Goal: Task Accomplishment & Management: Complete application form

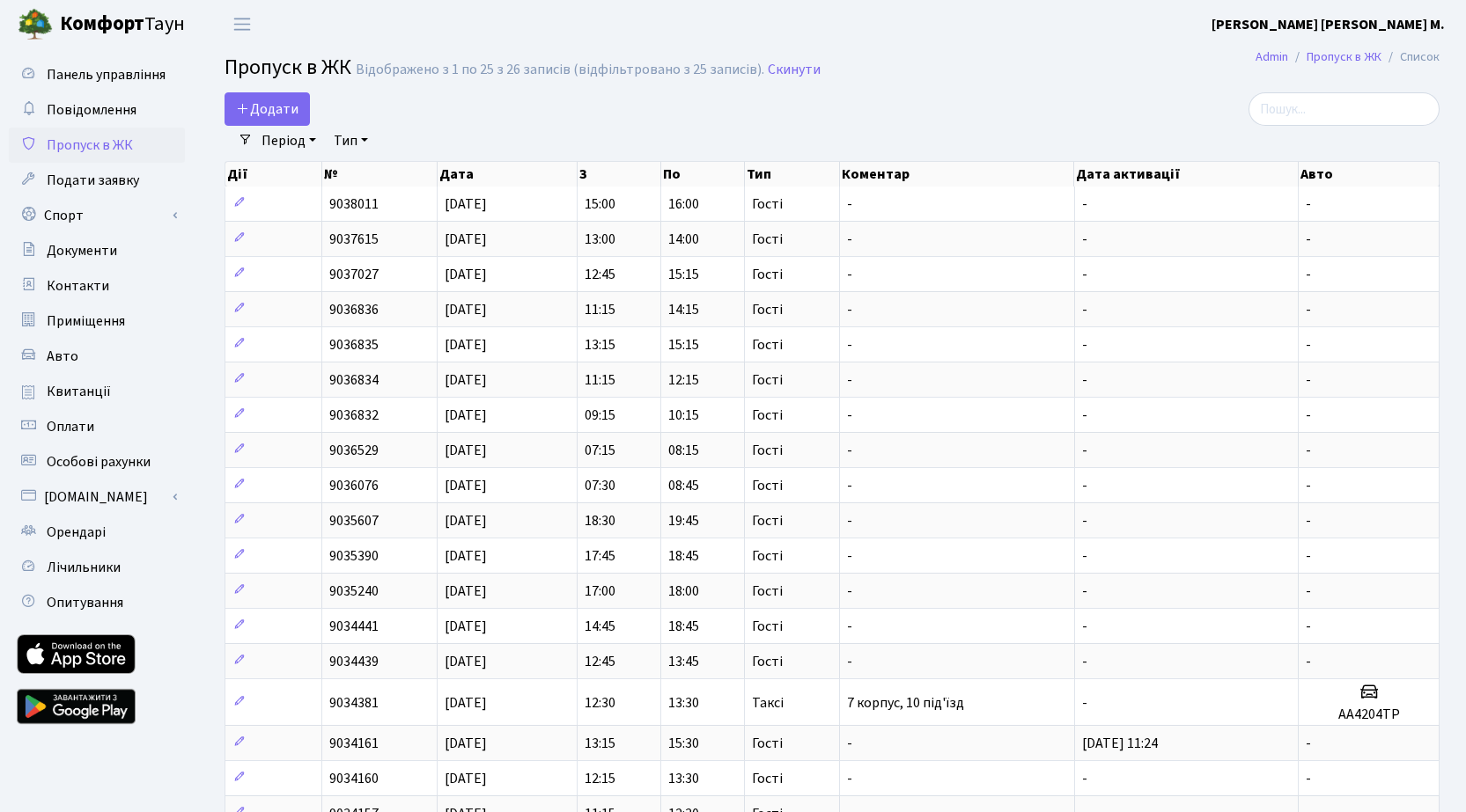
select select "25"
click at [271, 118] on span "Додати" at bounding box center [268, 109] width 63 height 19
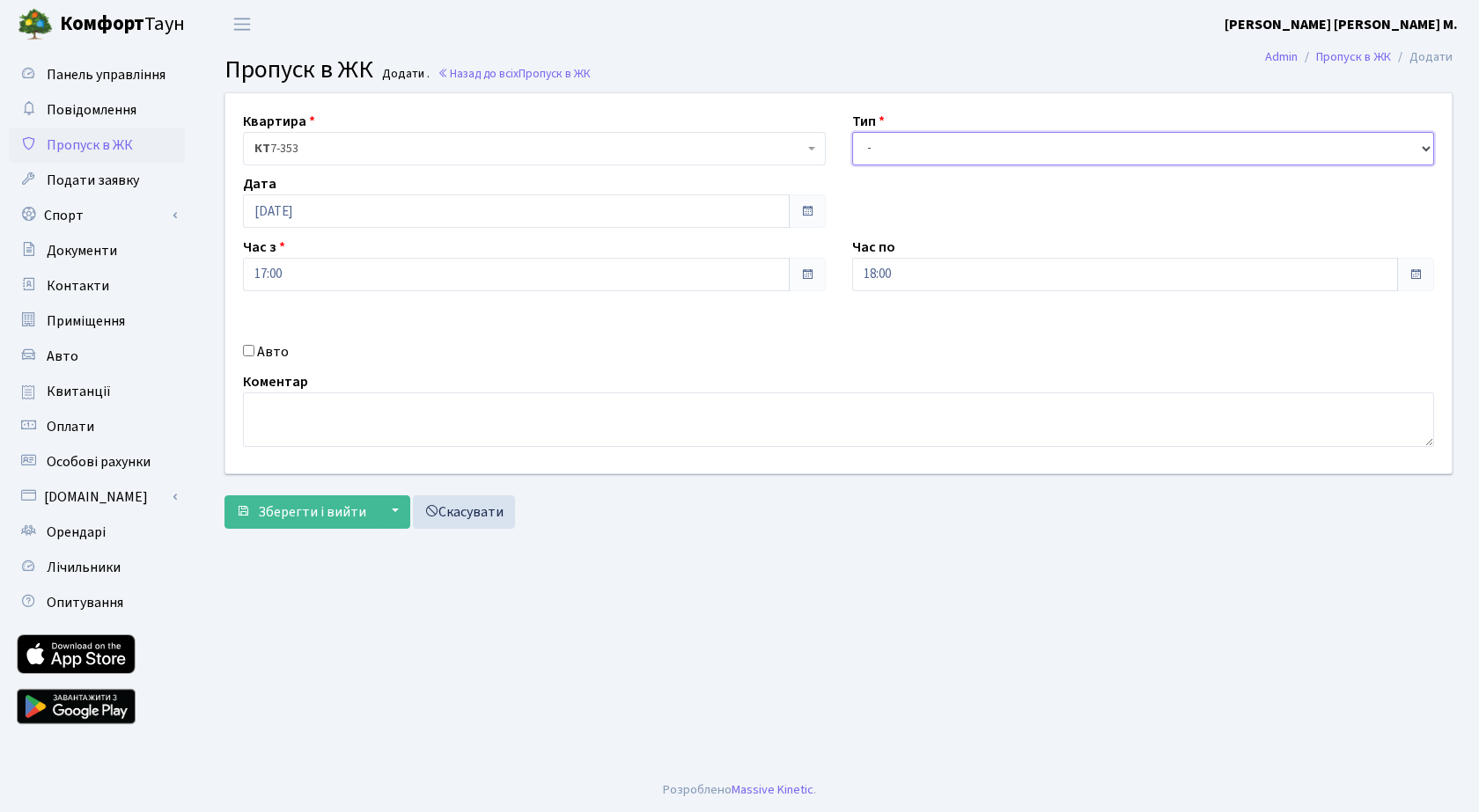
click at [966, 141] on select "- Доставка Таксі Гості Сервіс" at bounding box center [1143, 149] width 583 height 33
select select "3"
click at [852, 132] on select "- Доставка Таксі Гості Сервіс" at bounding box center [1143, 149] width 583 height 33
click at [1051, 277] on input "18:00" at bounding box center [1125, 274] width 547 height 33
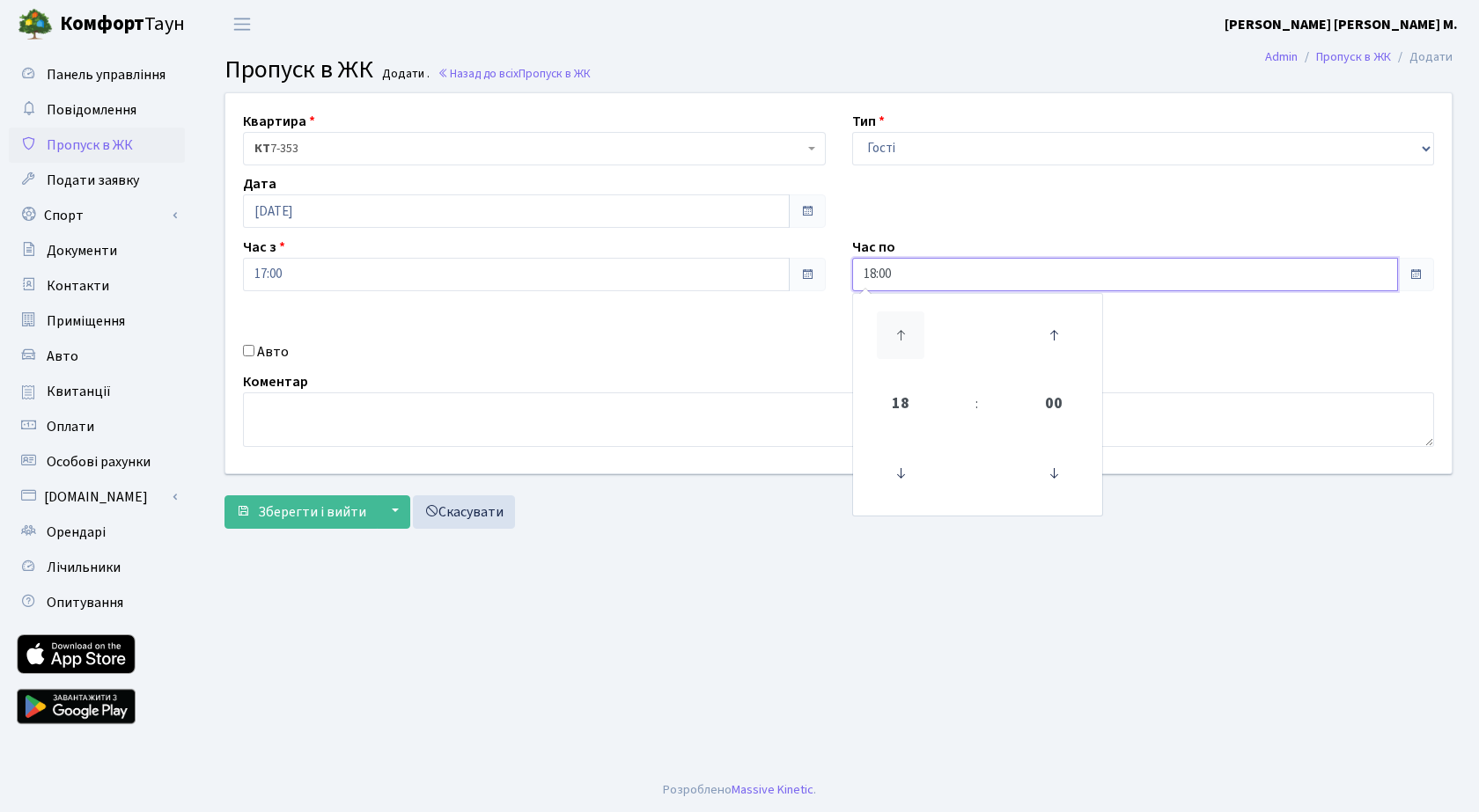
click at [905, 329] on icon at bounding box center [901, 336] width 48 height 48
type input "19:00"
click at [299, 510] on span "Зберегти і вийти" at bounding box center [311, 512] width 108 height 19
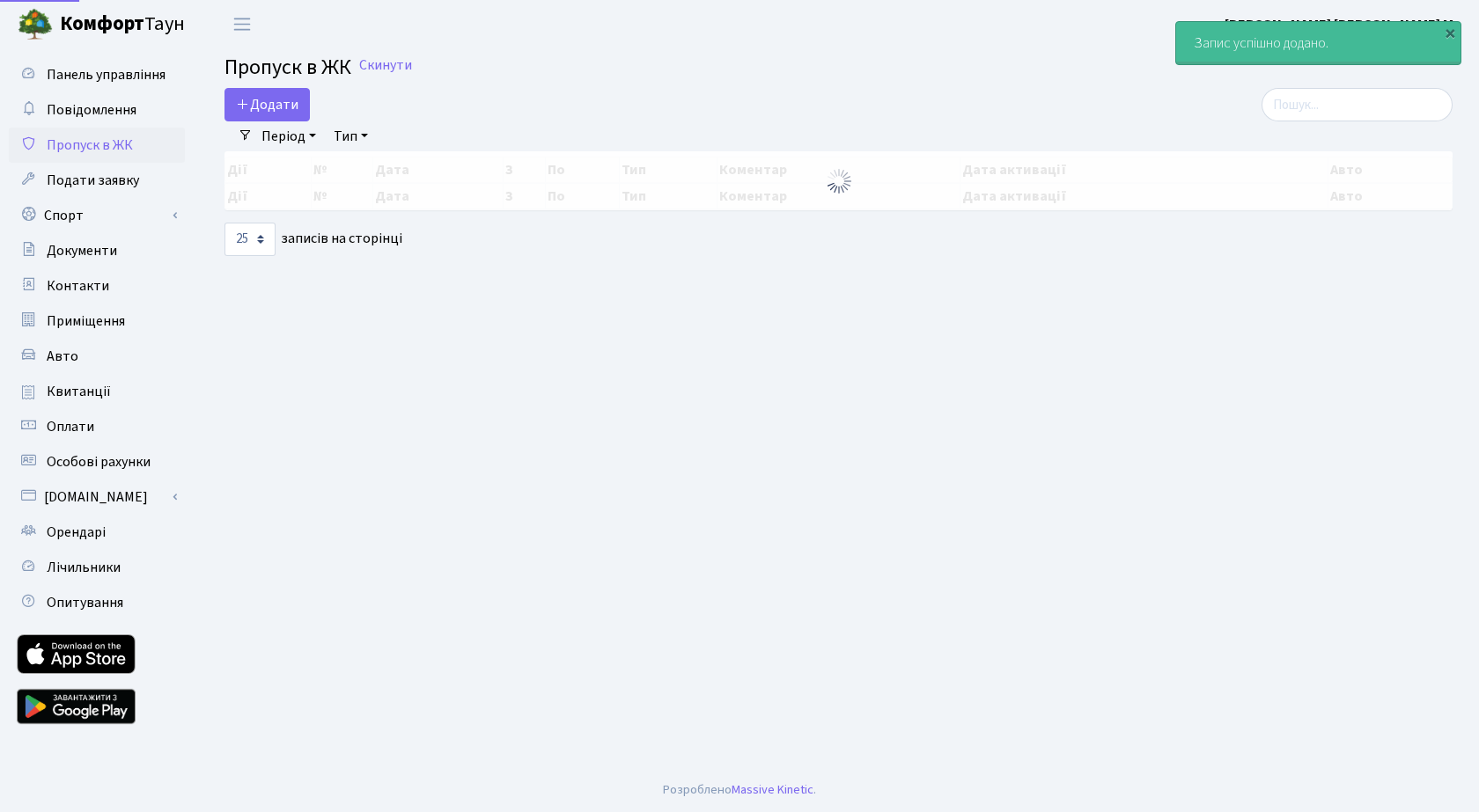
select select "25"
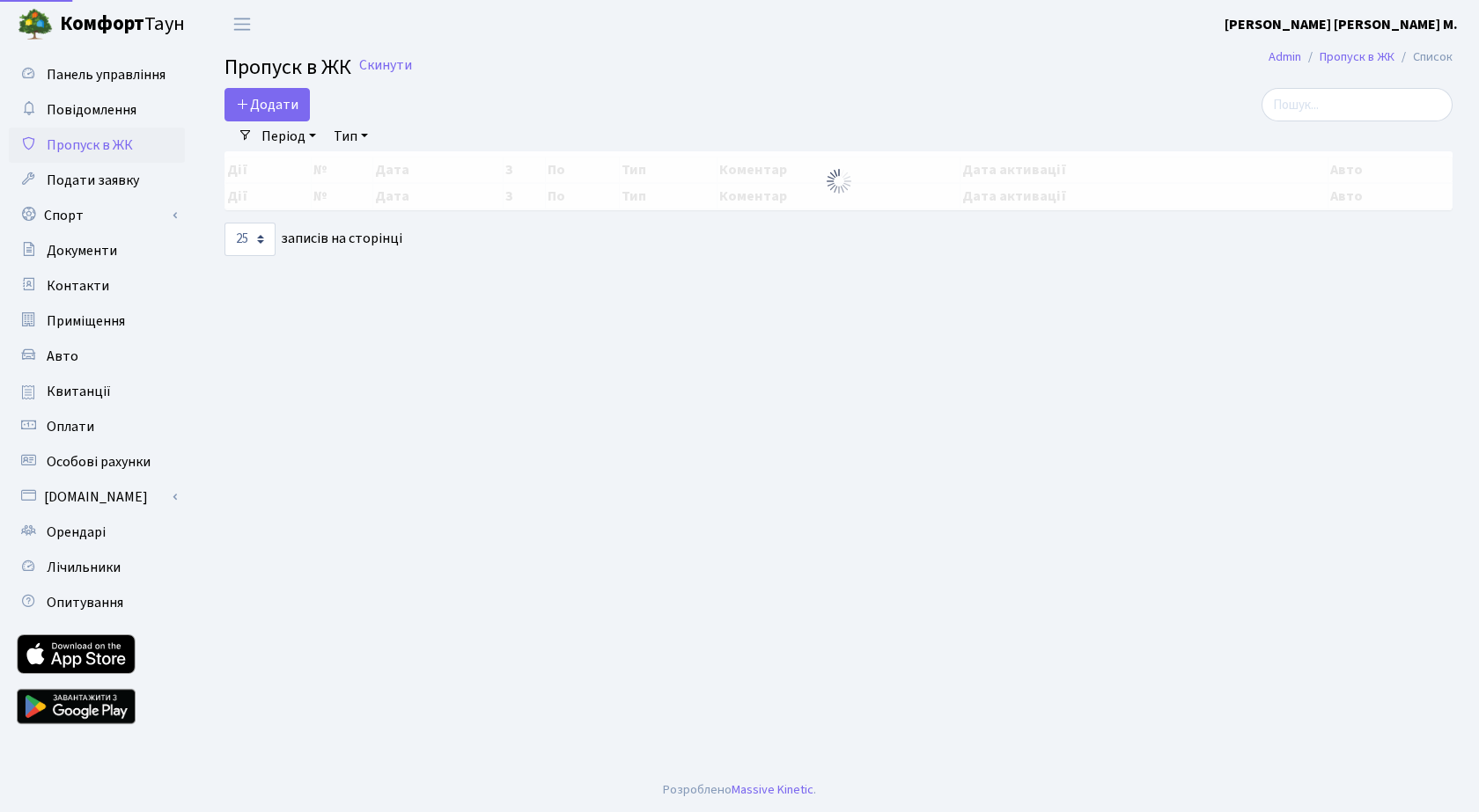
select select "25"
